Goal: Task Accomplishment & Management: Use online tool/utility

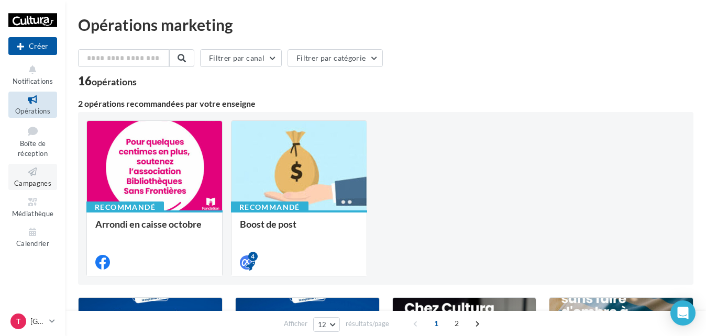
click at [40, 180] on span "Campagnes" at bounding box center [32, 183] width 37 height 8
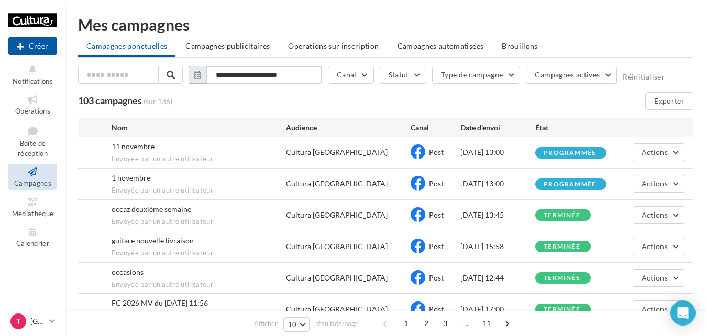
click at [286, 77] on input "**********" at bounding box center [264, 75] width 116 height 18
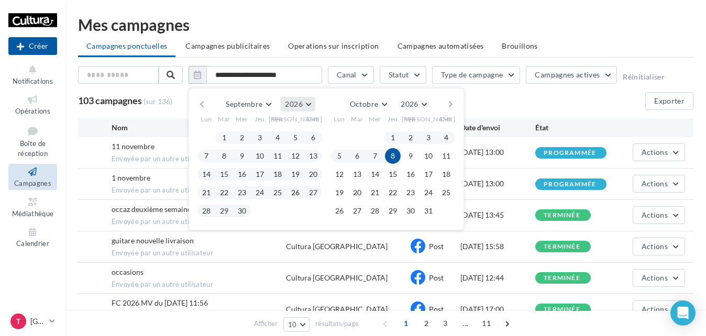
click at [298, 102] on span "2026" at bounding box center [293, 103] width 17 height 9
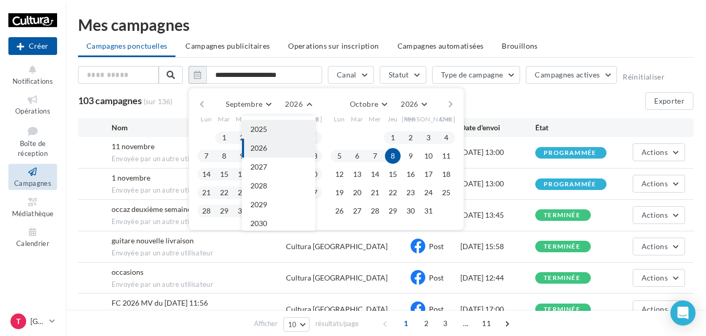
click at [282, 129] on button "2025" at bounding box center [278, 129] width 73 height 19
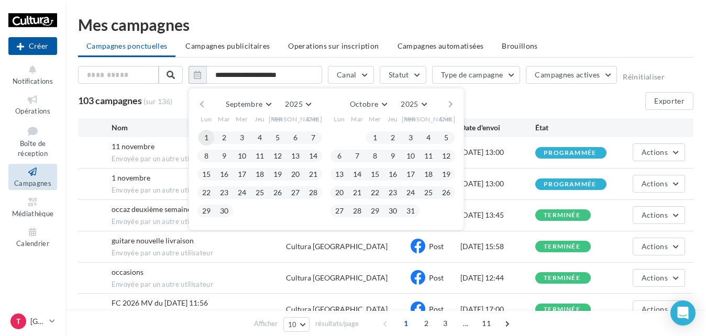
click at [208, 137] on button "1" at bounding box center [206, 138] width 16 height 16
click at [226, 211] on button "30" at bounding box center [224, 211] width 16 height 16
type input "**********"
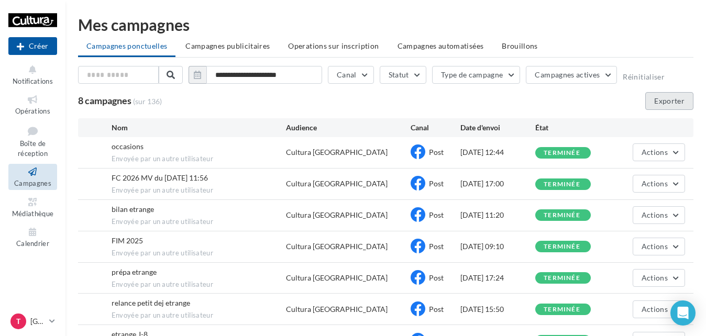
click at [673, 103] on button "Exporter" at bounding box center [669, 101] width 48 height 18
click at [35, 322] on p "[GEOGRAPHIC_DATA]" at bounding box center [37, 321] width 15 height 10
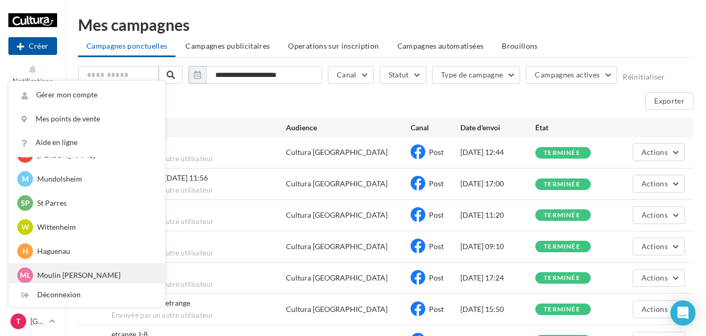
scroll to position [217, 0]
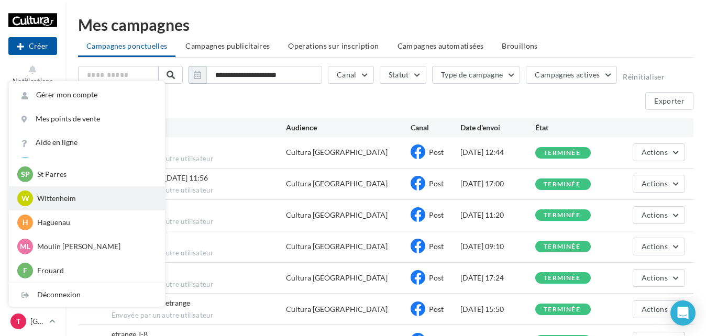
click at [57, 200] on p "Wittenheim" at bounding box center [94, 198] width 115 height 10
